Goal: Information Seeking & Learning: Learn about a topic

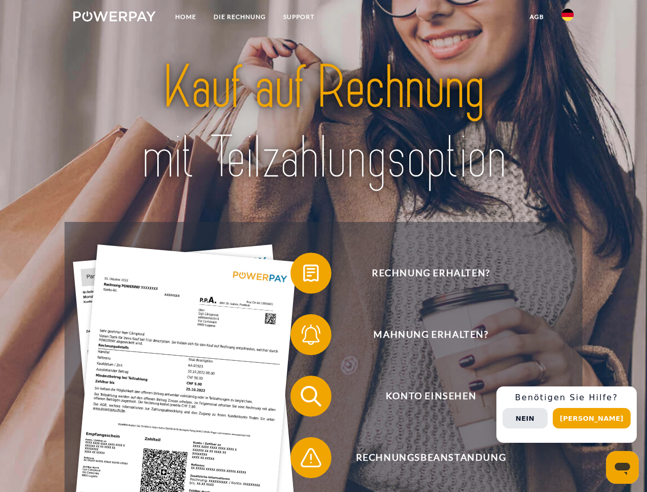
click at [114, 18] on img at bounding box center [114, 16] width 83 height 10
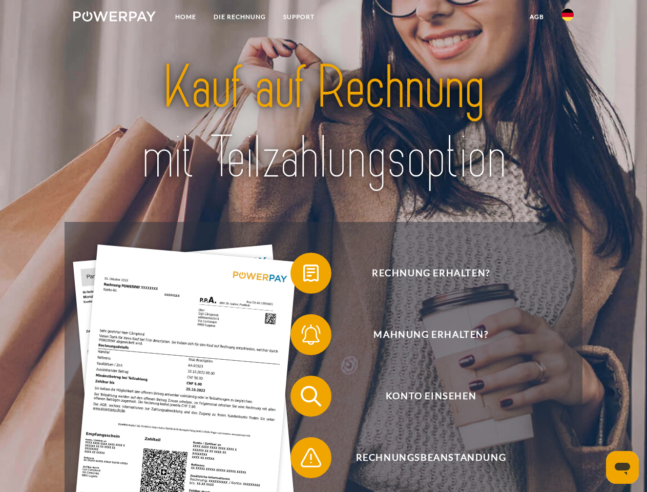
click at [568, 18] on img at bounding box center [568, 15] width 12 height 12
click at [537, 17] on link "agb" at bounding box center [537, 17] width 32 height 18
click at [303, 275] on span at bounding box center [295, 273] width 51 height 51
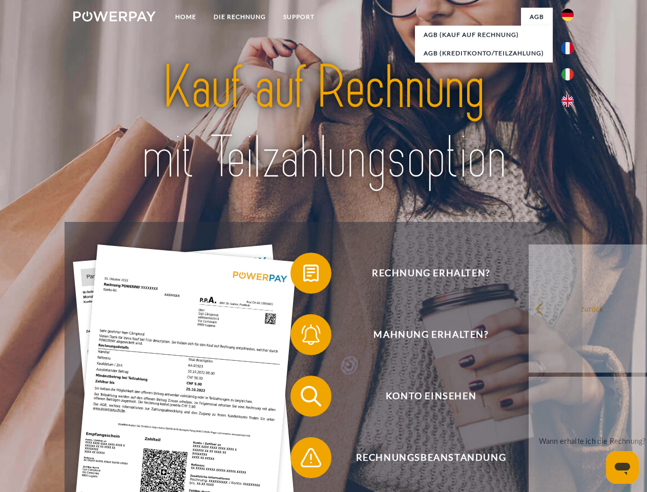
click at [303, 337] on span at bounding box center [295, 334] width 51 height 51
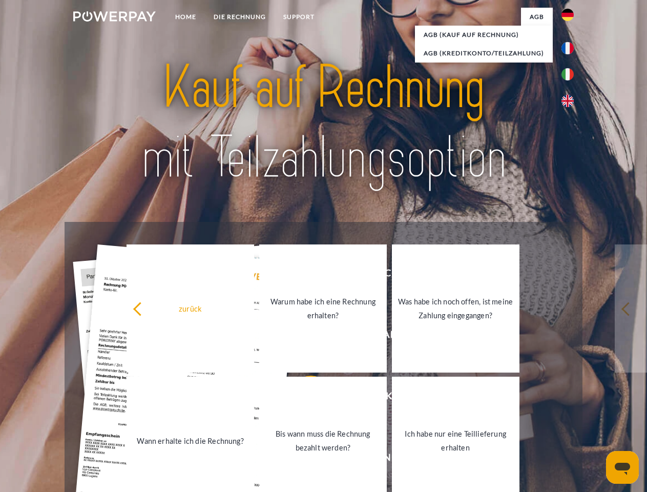
click at [303, 398] on link "Bis wann muss die Rechnung bezahlt werden?" at bounding box center [323, 441] width 128 height 128
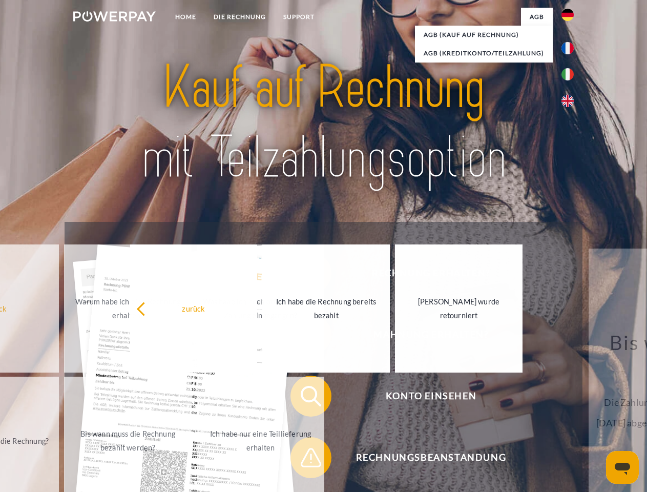
click at [303, 460] on span at bounding box center [295, 457] width 51 height 51
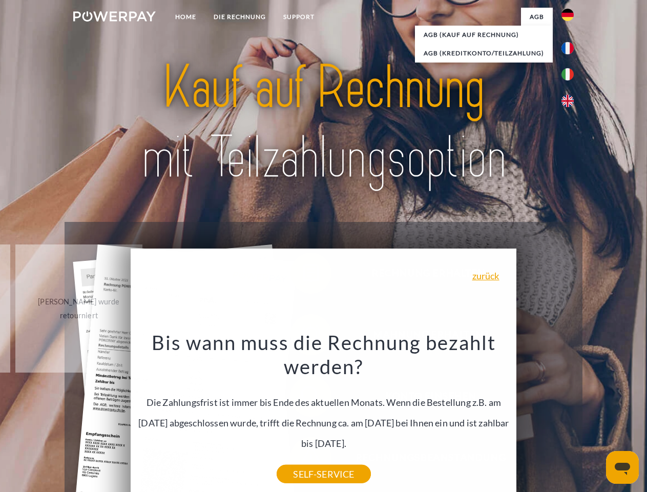
click at [570, 415] on div "Rechnung erhalten? Mahnung erhalten? Konto einsehen" at bounding box center [324, 427] width 518 height 410
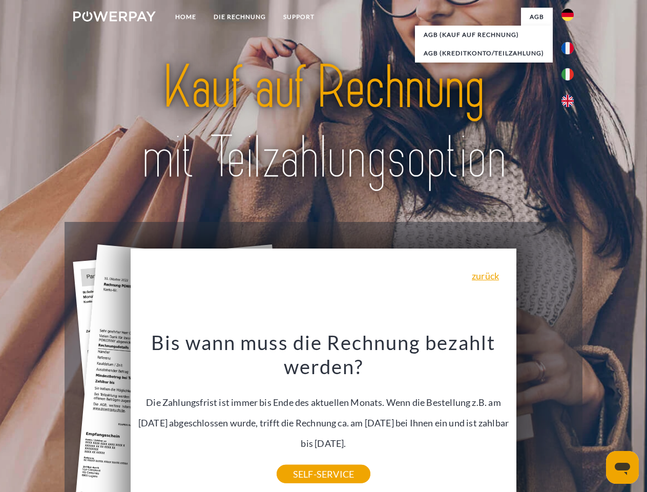
click at [545, 417] on span "Konto einsehen" at bounding box center [430, 396] width 251 height 41
click at [595, 418] on header "Home DIE RECHNUNG SUPPORT" at bounding box center [323, 354] width 647 height 708
